Goal: Information Seeking & Learning: Check status

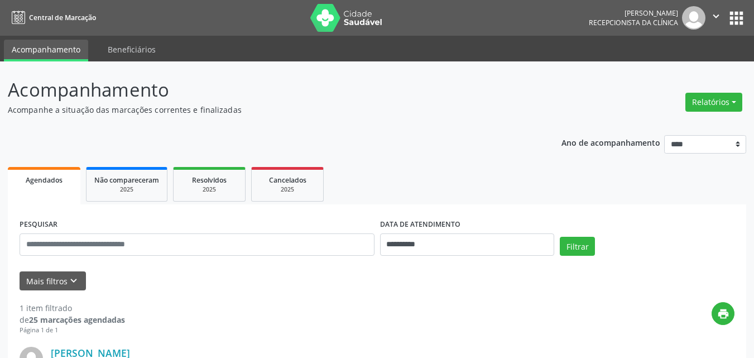
scroll to position [167, 0]
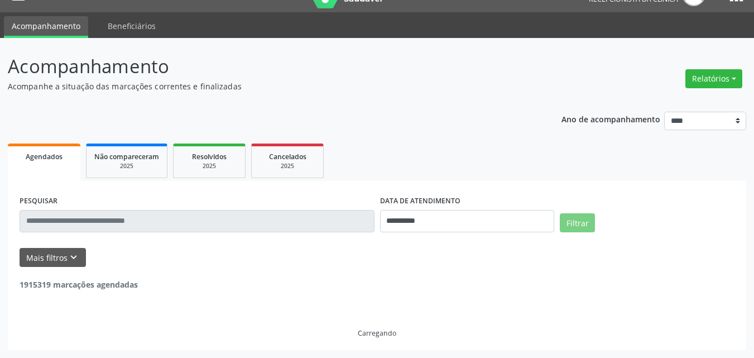
scroll to position [167, 0]
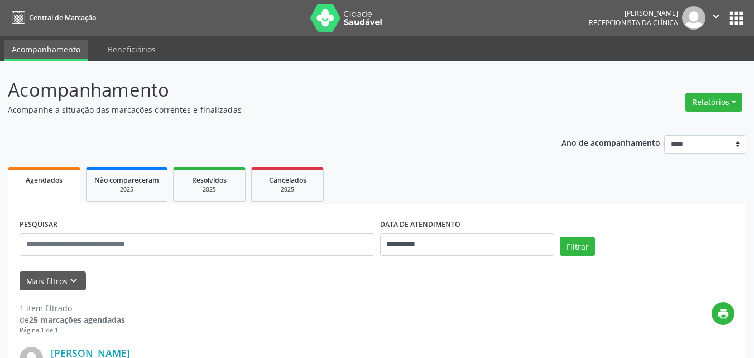
click at [443, 118] on div "**********" at bounding box center [377, 296] width 739 height 441
click at [454, 156] on div "**********" at bounding box center [377, 322] width 739 height 390
click at [350, 107] on p "Acompanhe a situação das marcações correntes e finalizadas" at bounding box center [266, 110] width 517 height 12
click at [134, 138] on div "**********" at bounding box center [377, 322] width 739 height 390
click at [391, 165] on ul "Agendados Não compareceram 2025 Resolvidos 2025 Cancelados 2025" at bounding box center [377, 184] width 739 height 40
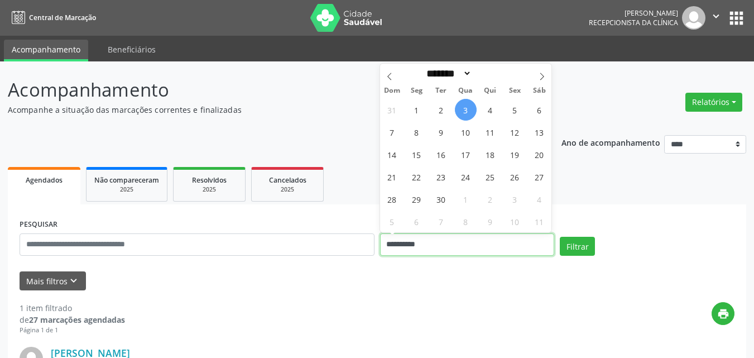
click at [467, 253] on input "**********" at bounding box center [467, 244] width 175 height 22
click at [491, 116] on span "4" at bounding box center [491, 110] width 22 height 22
type input "**********"
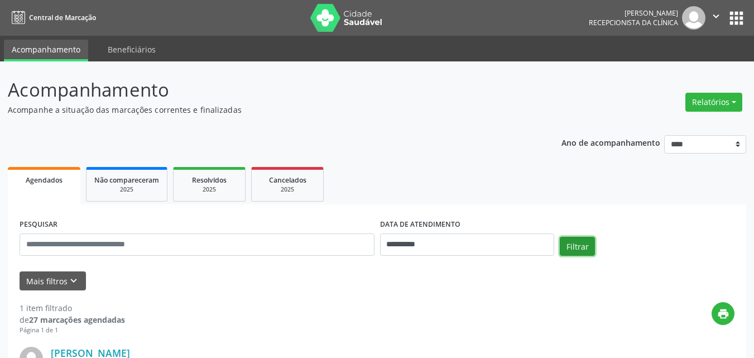
click at [572, 246] on button "Filtrar" at bounding box center [577, 246] width 35 height 19
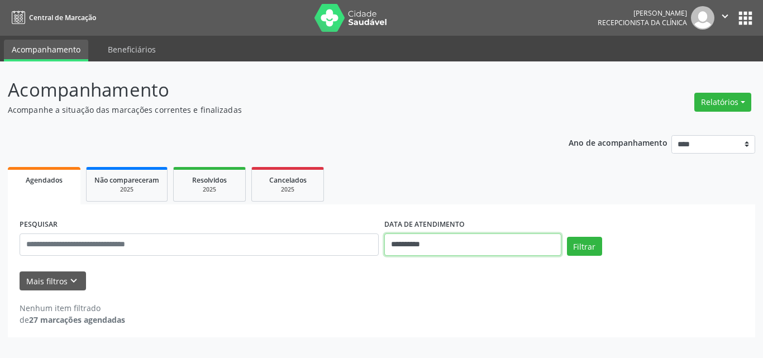
click at [450, 234] on input "**********" at bounding box center [472, 244] width 177 height 22
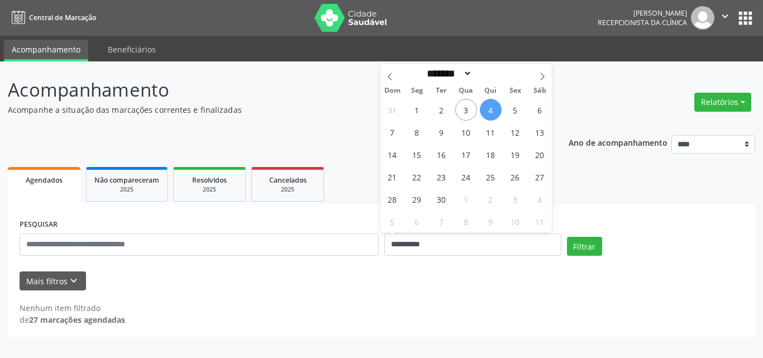
click at [506, 119] on div "31 1 2 3 4 5 6 7 8 9 10 11 12 13 14 15 16 17 18 19 20 21 22 23 24 25 26 27 28 2…" at bounding box center [466, 165] width 172 height 134
click at [513, 114] on span "5" at bounding box center [515, 110] width 22 height 22
type input "**********"
click at [513, 114] on span "5" at bounding box center [515, 110] width 22 height 22
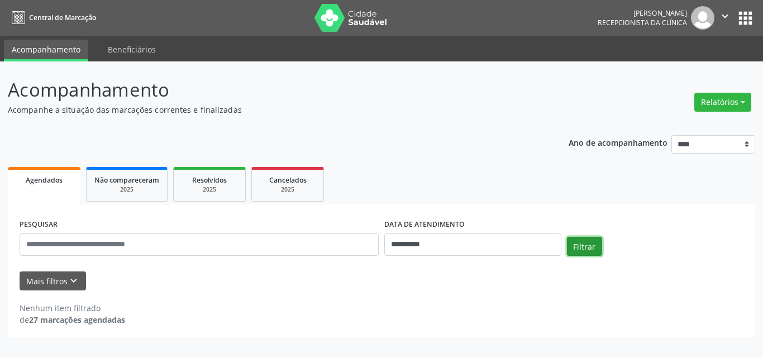
click at [585, 248] on button "Filtrar" at bounding box center [584, 246] width 35 height 19
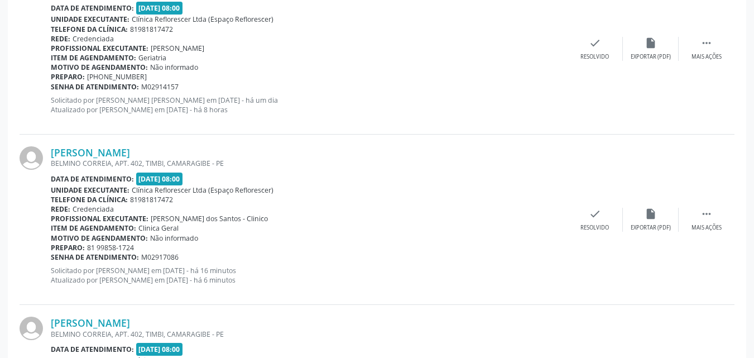
scroll to position [558, 0]
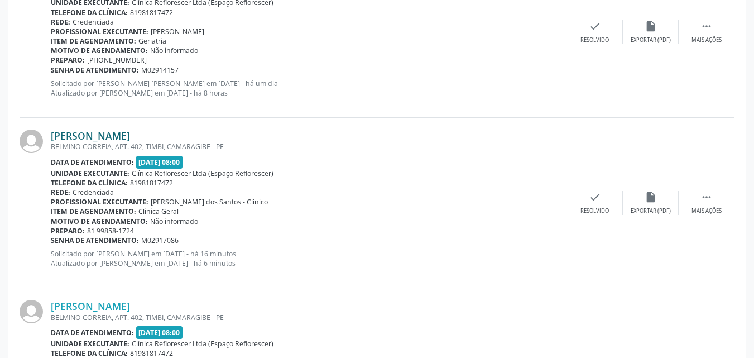
click at [85, 133] on link "Nilson do Nascimento Barbosa" at bounding box center [90, 136] width 79 height 12
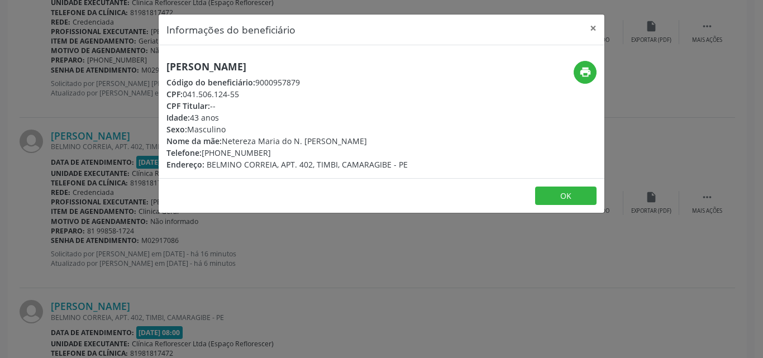
drag, startPoint x: 171, startPoint y: 64, endPoint x: 270, endPoint y: 66, distance: 98.3
click at [280, 68] on h5 "Nilson do Nascimento Barbosa" at bounding box center [286, 67] width 241 height 12
drag, startPoint x: 162, startPoint y: 63, endPoint x: 353, endPoint y: 66, distance: 191.5
click at [354, 66] on div "Nilson do Nascimento Barbosa Código do beneficiário: 9000957879 CPF: 041.506.12…" at bounding box center [307, 115] width 297 height 109
copy h5 "Nilson do Nascimento Barbosa"
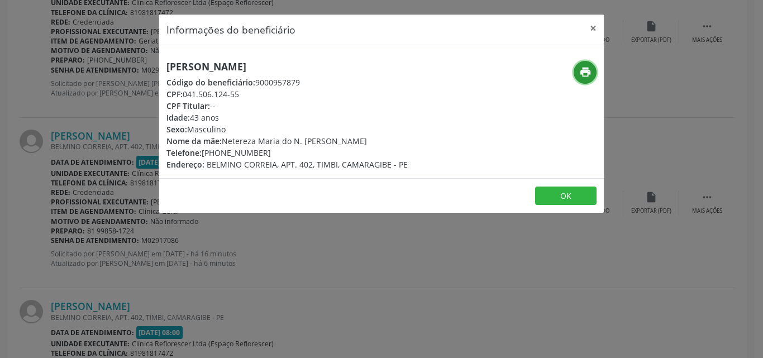
click at [580, 67] on icon "print" at bounding box center [585, 72] width 12 height 12
drag, startPoint x: 254, startPoint y: 80, endPoint x: 348, endPoint y: 80, distance: 93.8
click at [348, 80] on div "Código do beneficiário: 9000957879" at bounding box center [286, 82] width 241 height 12
copy div "9000957879"
click at [292, 94] on div "CPF: 041.506.124-55" at bounding box center [286, 94] width 241 height 12
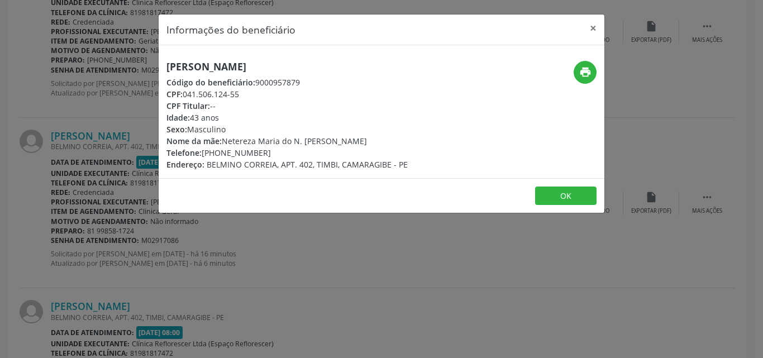
drag, startPoint x: 257, startPoint y: 83, endPoint x: 314, endPoint y: 80, distance: 57.1
click at [314, 80] on div "Código do beneficiário: 9000957879" at bounding box center [286, 82] width 241 height 12
copy div "9000957879"
drag, startPoint x: 183, startPoint y: 93, endPoint x: 248, endPoint y: 90, distance: 64.8
click at [248, 90] on div "CPF: 041.506.124-55" at bounding box center [286, 94] width 241 height 12
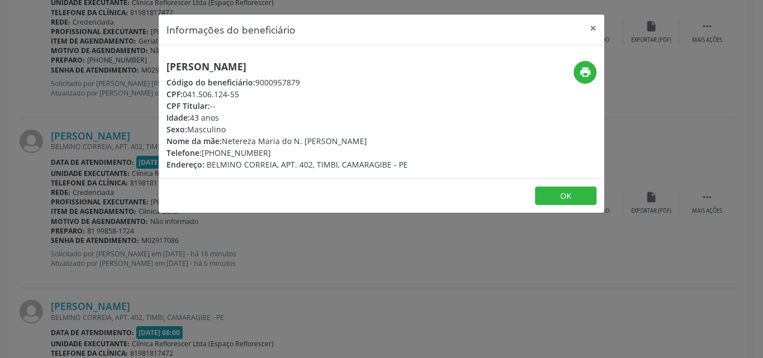
copy div "041.506.124-55"
drag, startPoint x: 203, startPoint y: 154, endPoint x: 275, endPoint y: 154, distance: 72.0
click at [275, 154] on div "Telefone: (81) 99606-6341" at bounding box center [286, 153] width 241 height 12
copy div "(81) 99606-6341"
click at [570, 198] on button "OK" at bounding box center [565, 195] width 61 height 19
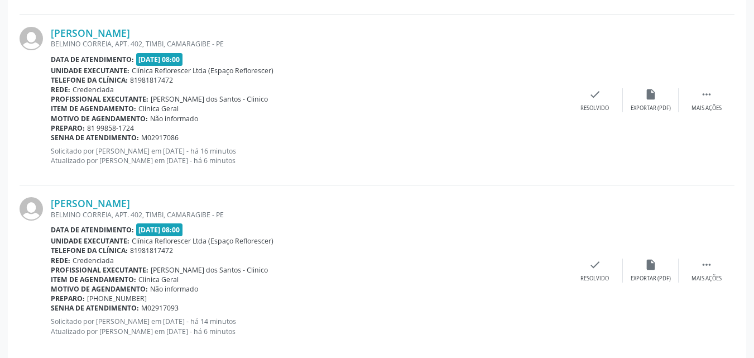
scroll to position [670, 0]
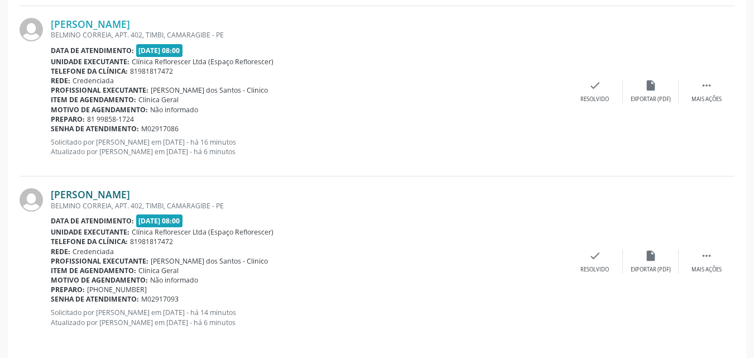
click at [130, 197] on link "Mercia Regina Gomes da Silva Barbosa" at bounding box center [90, 194] width 79 height 12
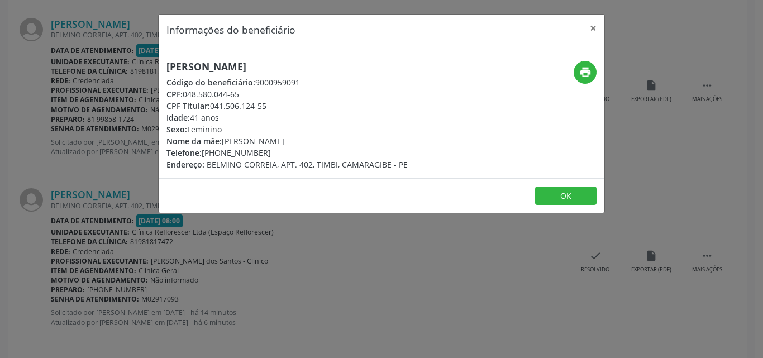
drag, startPoint x: 165, startPoint y: 68, endPoint x: 400, endPoint y: 65, distance: 234.5
click at [400, 65] on div "Mercia Regina Gomes da Silva Barbosa Código do beneficiário: 9000959091 CPF: 04…" at bounding box center [307, 115] width 297 height 109
copy h5 "Mercia Regina Gomes da Silva Barbosa"
click at [591, 71] on button "print" at bounding box center [584, 72] width 23 height 23
drag, startPoint x: 253, startPoint y: 84, endPoint x: 305, endPoint y: 88, distance: 52.0
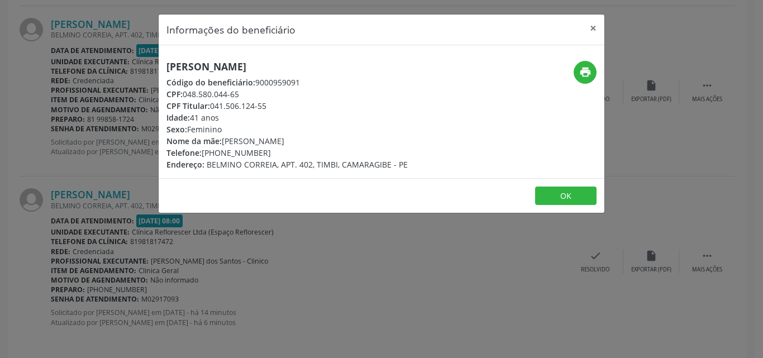
click at [305, 88] on div "Mercia Regina Gomes da Silva Barbosa Código do beneficiário: 9000959091 CPF: 04…" at bounding box center [286, 115] width 241 height 109
click at [331, 88] on div "CPF: 048.580.044-65" at bounding box center [286, 94] width 241 height 12
click at [254, 85] on span "Código do beneficiário:" at bounding box center [210, 82] width 89 height 11
click at [360, 123] on div "Sexo: Feminino" at bounding box center [286, 129] width 241 height 12
drag, startPoint x: 254, startPoint y: 81, endPoint x: 305, endPoint y: 82, distance: 50.8
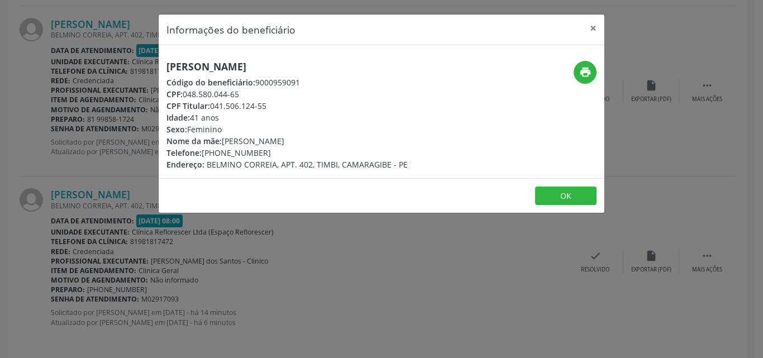
click at [305, 82] on div "Código do beneficiário: 9000959091" at bounding box center [286, 82] width 241 height 12
copy div "9000959091"
drag, startPoint x: 184, startPoint y: 94, endPoint x: 256, endPoint y: 95, distance: 72.0
click at [256, 95] on div "CPF: 048.580.044-65" at bounding box center [286, 94] width 241 height 12
copy div "048.580.044-65"
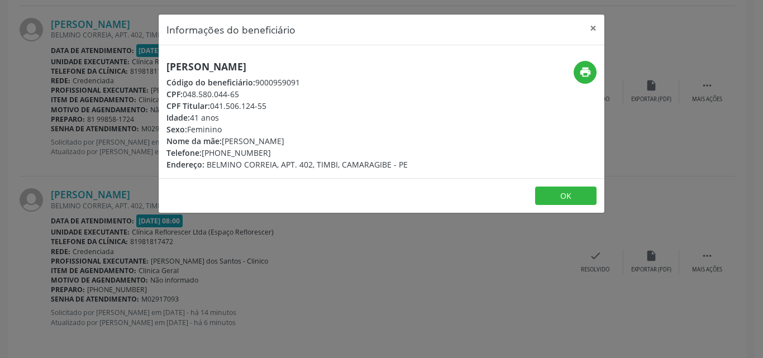
drag, startPoint x: 204, startPoint y: 153, endPoint x: 272, endPoint y: 155, distance: 68.7
click at [272, 155] on div "Telefone: (81) 99858-1724" at bounding box center [286, 153] width 241 height 12
copy div "(81) 99858-1724"
click at [542, 195] on button "OK" at bounding box center [565, 195] width 61 height 19
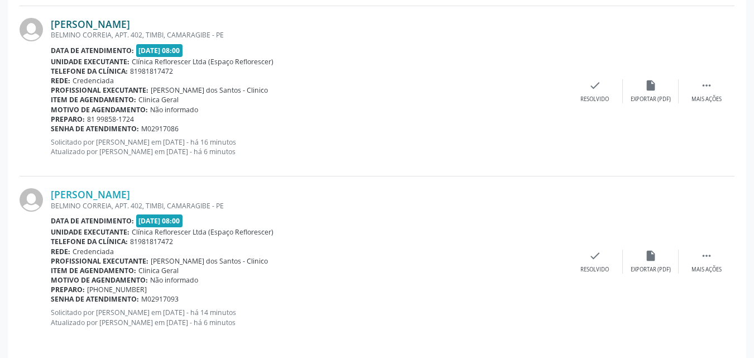
click at [128, 25] on link "Nilson do Nascimento Barbosa" at bounding box center [90, 24] width 79 height 12
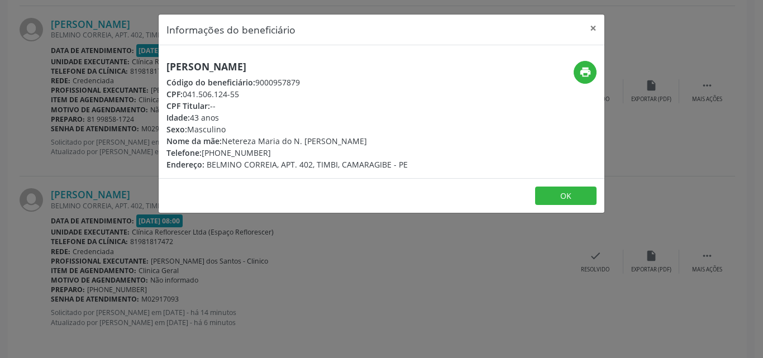
drag, startPoint x: 164, startPoint y: 66, endPoint x: 361, endPoint y: 68, distance: 197.1
click at [361, 68] on div "Nilson do Nascimento Barbosa Código do beneficiário: 9000957879 CPF: 041.506.12…" at bounding box center [307, 115] width 297 height 109
copy h5 "Nilson do Nascimento Barbosa"
click at [591, 195] on button "OK" at bounding box center [565, 195] width 61 height 19
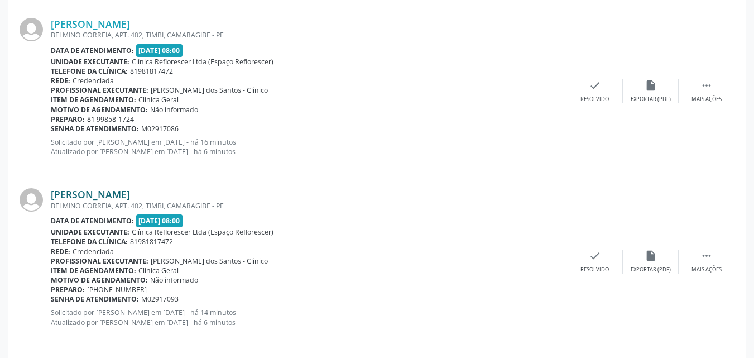
click at [130, 199] on link "Mercia Regina Gomes da Silva Barbosa" at bounding box center [90, 194] width 79 height 12
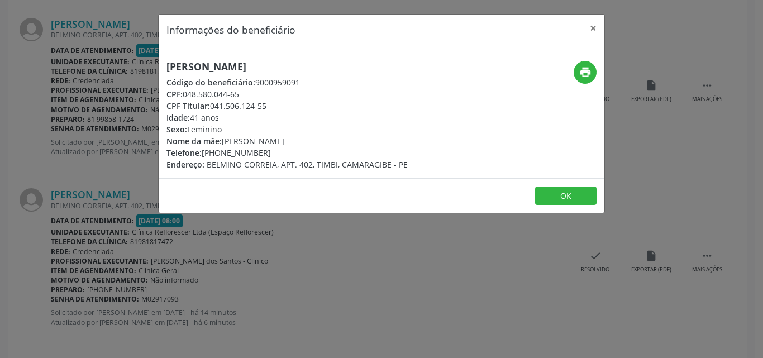
drag, startPoint x: 168, startPoint y: 65, endPoint x: 395, endPoint y: 64, distance: 226.7
click at [395, 64] on h5 "Mercia Regina Gomes da Silva Barbosa" at bounding box center [286, 67] width 241 height 12
click at [554, 195] on button "OK" at bounding box center [565, 195] width 61 height 19
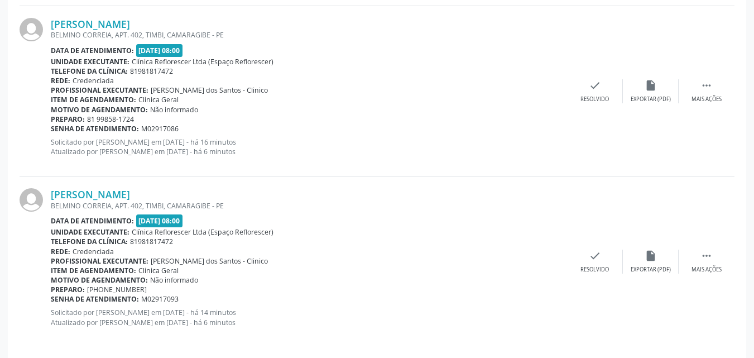
click at [514, 222] on div "Data de atendimento: 05/09/2025 - 08:00" at bounding box center [309, 220] width 516 height 13
